Goal: Navigation & Orientation: Find specific page/section

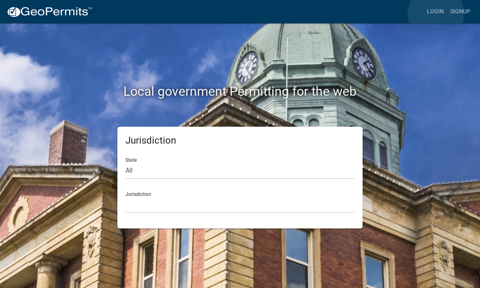
click at [436, 14] on link "Login" at bounding box center [435, 11] width 23 height 15
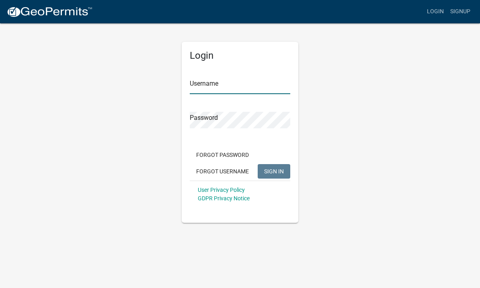
click at [261, 89] on input "Username" at bounding box center [240, 86] width 101 height 16
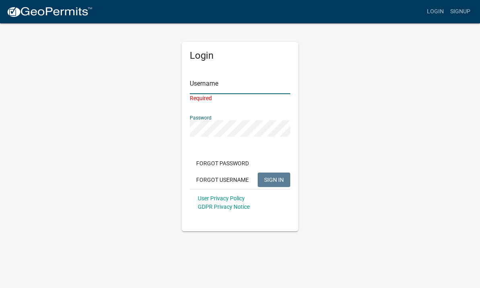
click at [262, 92] on input "Username" at bounding box center [240, 86] width 101 height 16
type input "Brobrock"
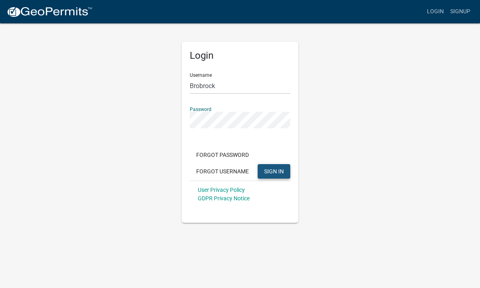
click at [278, 171] on span "SIGN IN" at bounding box center [274, 171] width 20 height 6
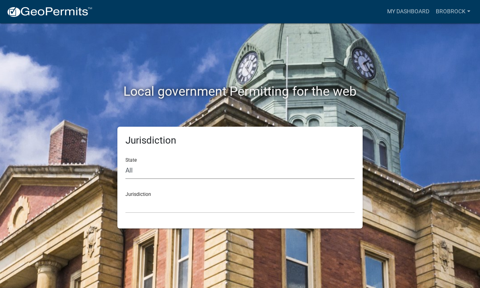
click at [301, 171] on select "All [US_STATE] [US_STATE] [US_STATE] [US_STATE] [US_STATE] [US_STATE] [US_STATE…" at bounding box center [239, 170] width 229 height 16
select select "[US_STATE]"
click at [199, 203] on select "City of [GEOGRAPHIC_DATA], [US_STATE] City of [GEOGRAPHIC_DATA], [US_STATE] Cit…" at bounding box center [239, 205] width 229 height 16
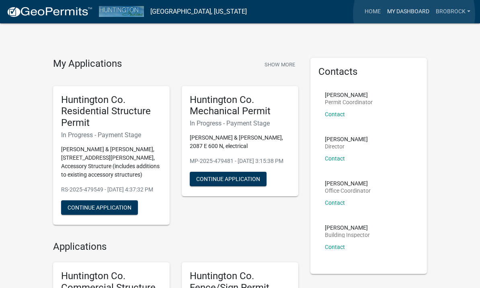
click at [414, 14] on link "My Dashboard" at bounding box center [408, 11] width 49 height 15
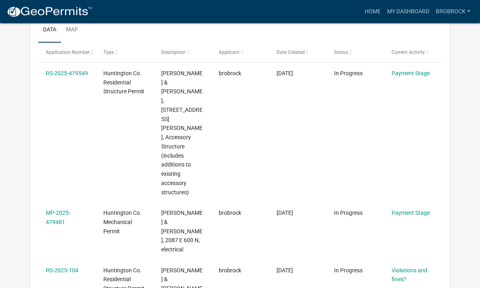
scroll to position [137, 0]
